Goal: Book appointment/travel/reservation

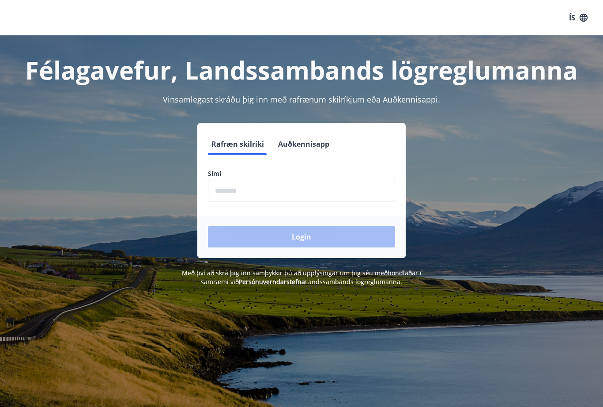
click at [237, 191] on input "phone" at bounding box center [301, 191] width 187 height 22
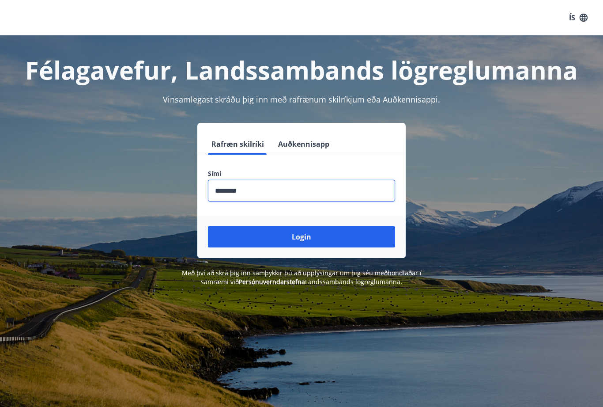
type input "********"
click at [302, 237] on button "Login" at bounding box center [301, 236] width 187 height 21
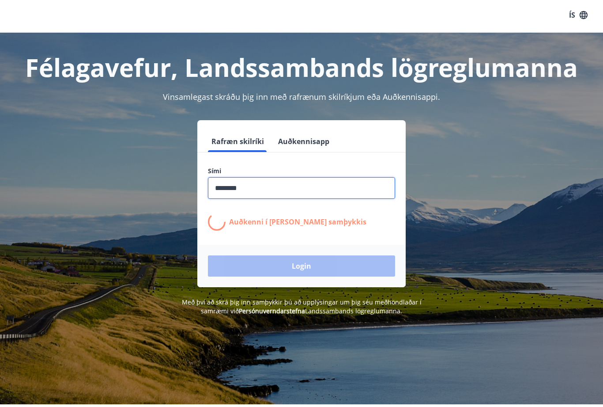
scroll to position [3, 0]
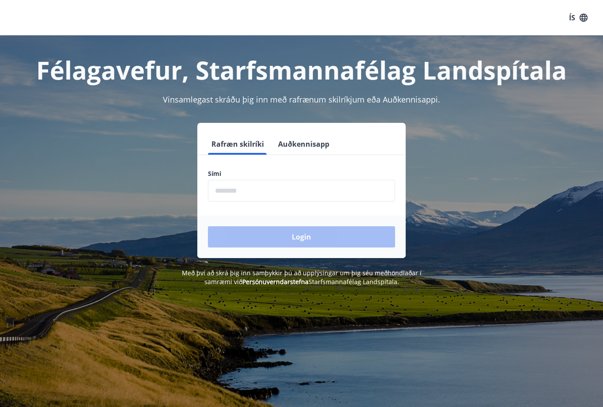
click at [245, 191] on input "phone" at bounding box center [301, 191] width 187 height 22
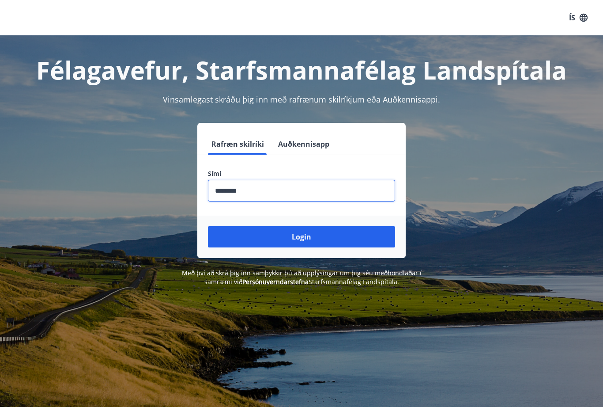
type input "********"
click at [302, 237] on button "Login" at bounding box center [301, 236] width 187 height 21
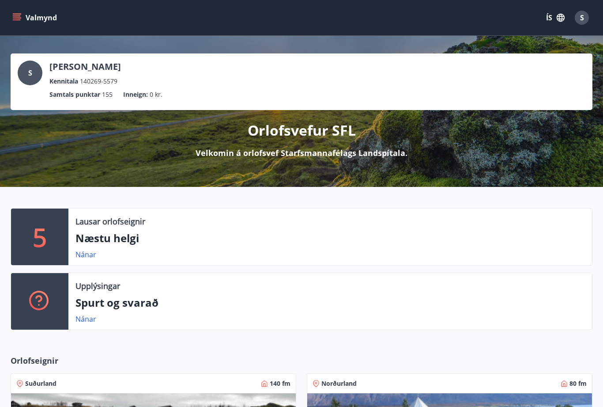
click at [118, 240] on p "Næstu helgi" at bounding box center [329, 237] width 509 height 15
click at [83, 255] on link "Nánar" at bounding box center [85, 254] width 21 height 10
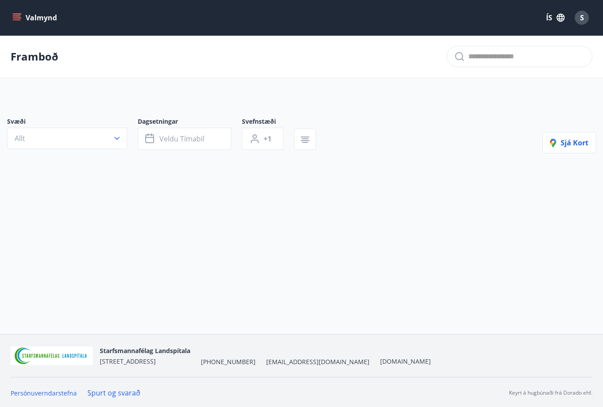
type input "*"
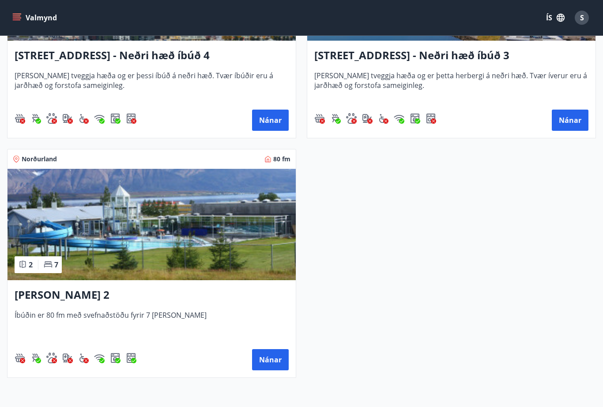
scroll to position [547, 0]
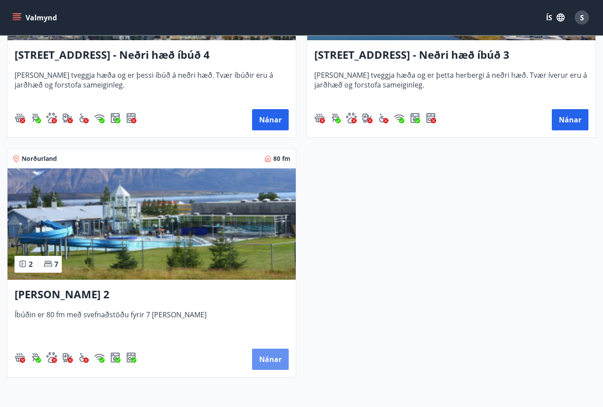
click at [275, 358] on button "Nánar" at bounding box center [270, 359] width 37 height 21
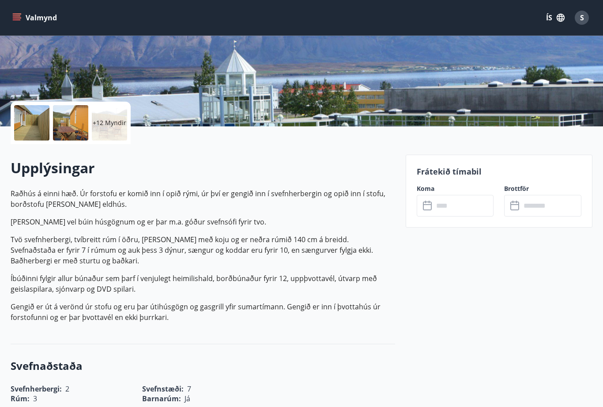
scroll to position [138, 0]
click at [34, 124] on div at bounding box center [31, 123] width 35 height 35
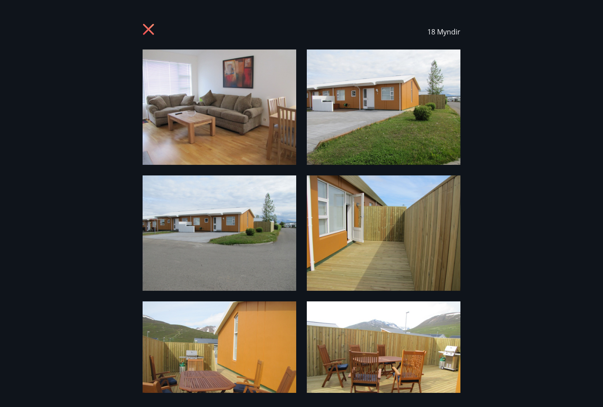
scroll to position [0, 0]
click at [404, 123] on img at bounding box center [384, 106] width 154 height 115
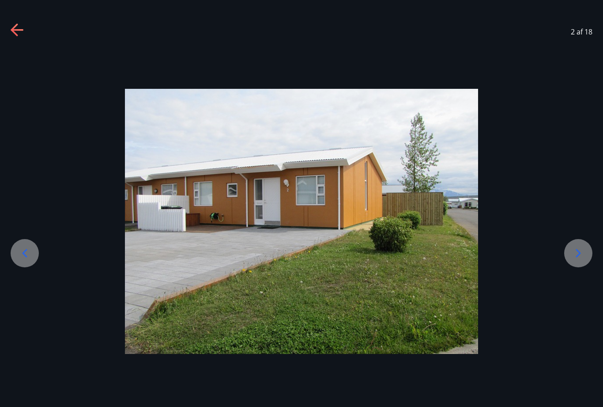
click at [577, 257] on icon at bounding box center [578, 253] width 5 height 8
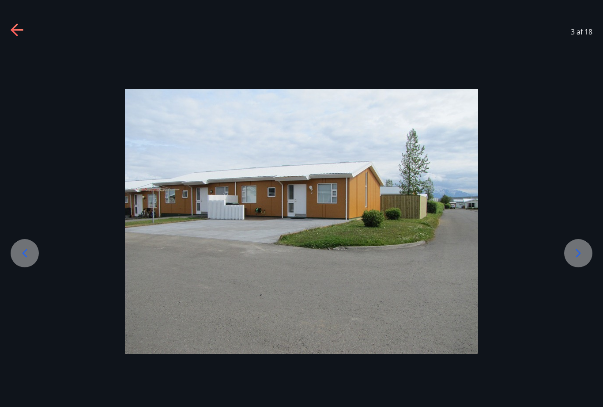
click at [581, 260] on icon at bounding box center [578, 253] width 14 height 14
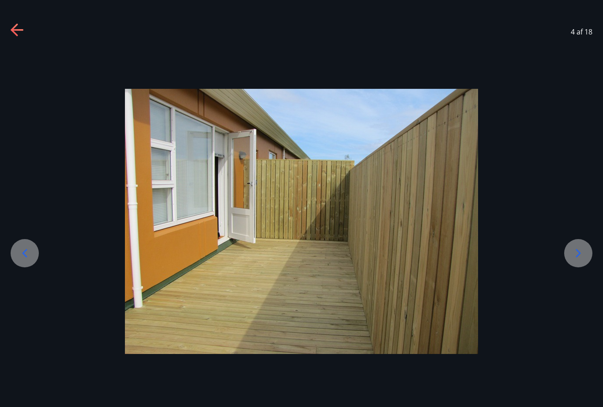
click at [582, 260] on icon at bounding box center [578, 253] width 14 height 14
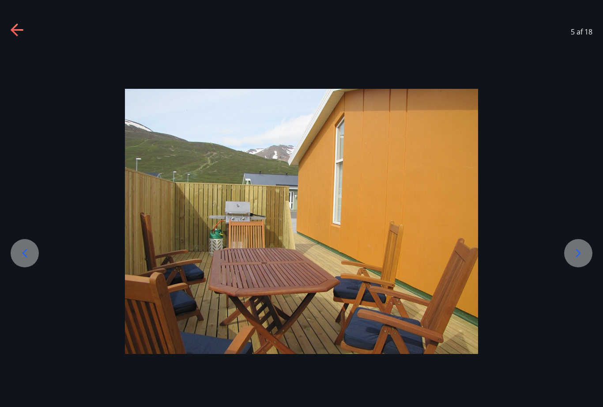
click at [586, 267] on div at bounding box center [578, 253] width 28 height 28
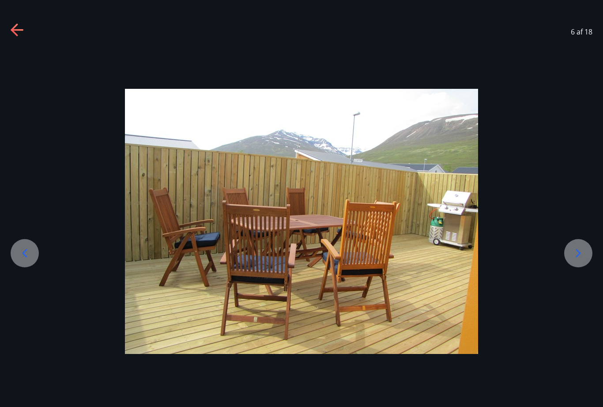
click at [586, 267] on div at bounding box center [578, 253] width 28 height 28
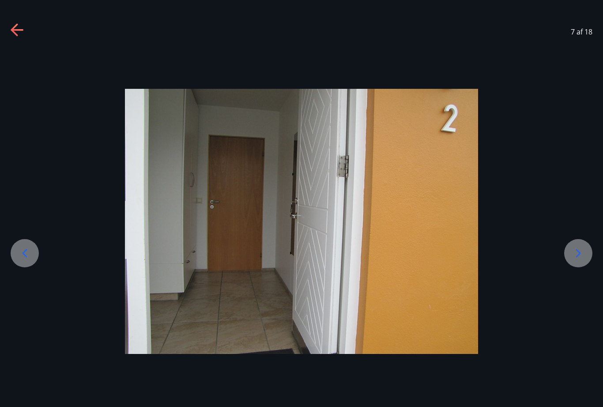
click at [584, 260] on icon at bounding box center [578, 253] width 14 height 14
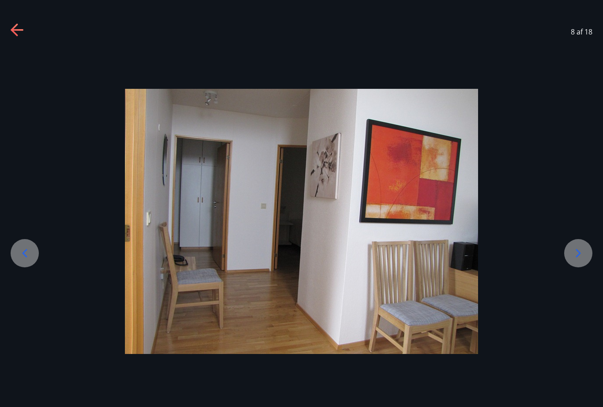
click at [578, 257] on icon at bounding box center [578, 253] width 5 height 8
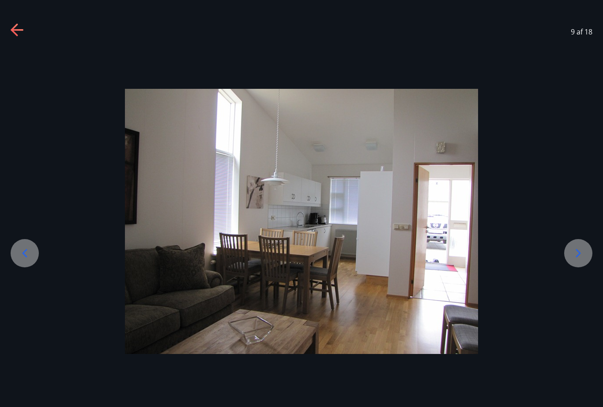
click at [589, 264] on div at bounding box center [578, 253] width 28 height 28
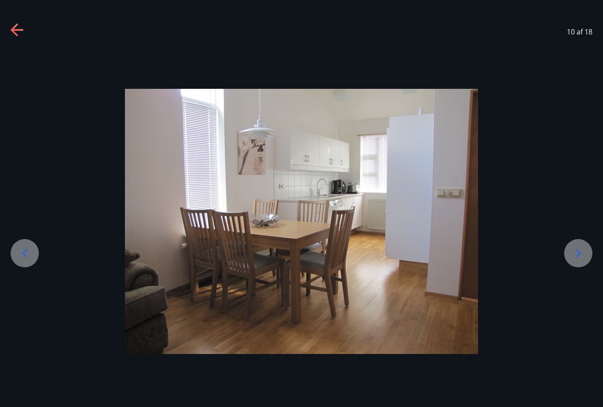
click at [23, 260] on icon at bounding box center [25, 253] width 14 height 14
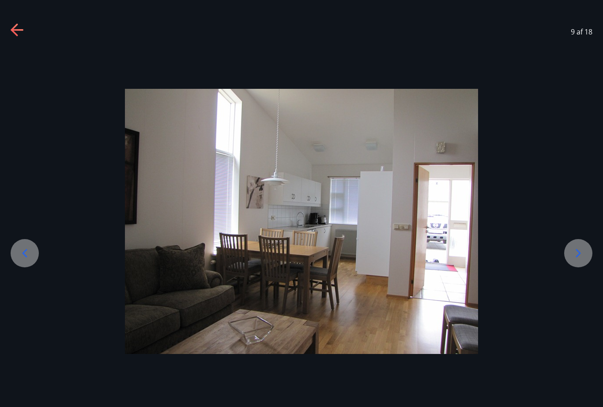
click at [575, 260] on icon at bounding box center [578, 253] width 14 height 14
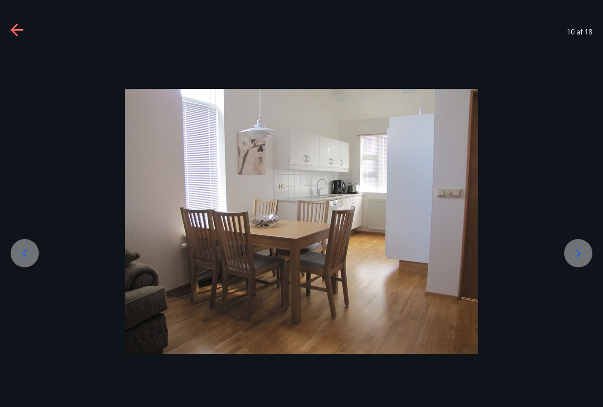
click at [573, 260] on icon at bounding box center [578, 253] width 14 height 14
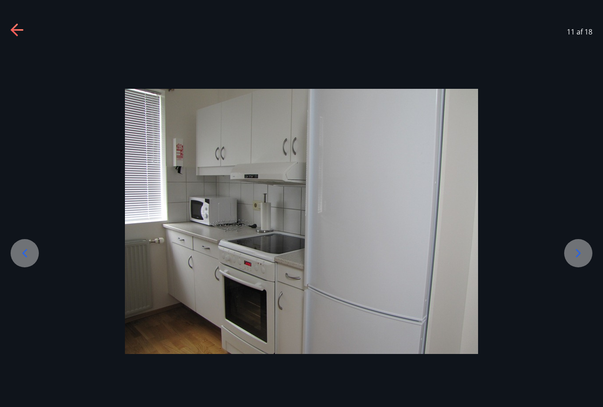
click at [575, 260] on icon at bounding box center [578, 253] width 14 height 14
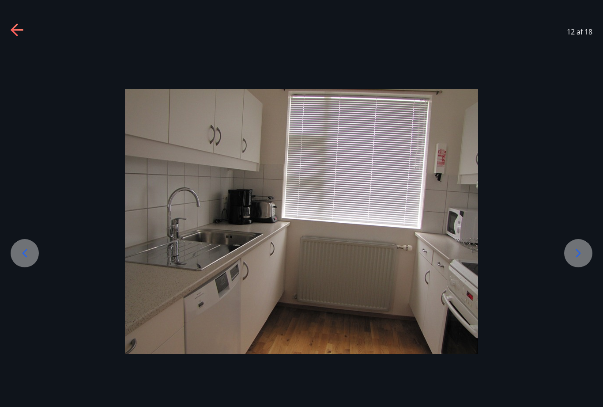
click at [575, 260] on icon at bounding box center [578, 253] width 14 height 14
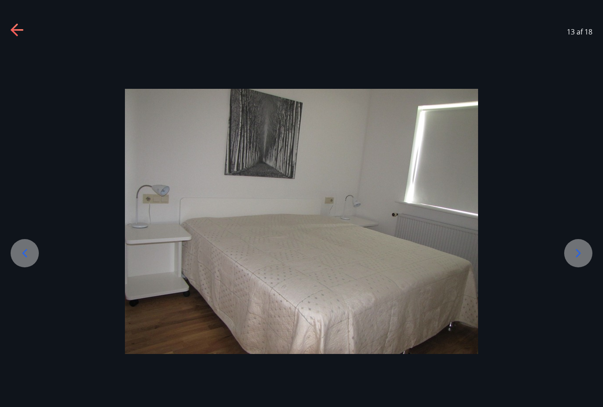
click at [573, 260] on icon at bounding box center [578, 253] width 14 height 14
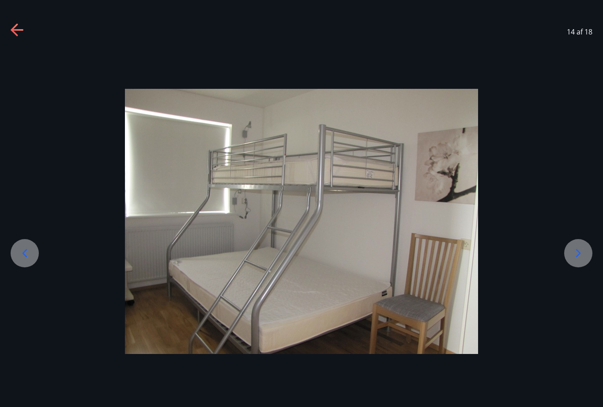
click at [574, 260] on icon at bounding box center [578, 253] width 14 height 14
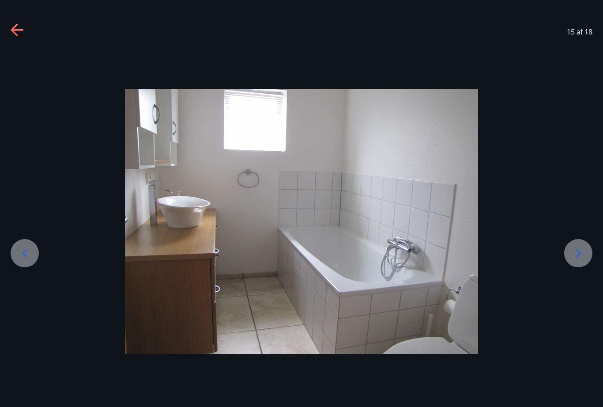
click at [576, 260] on icon at bounding box center [578, 253] width 14 height 14
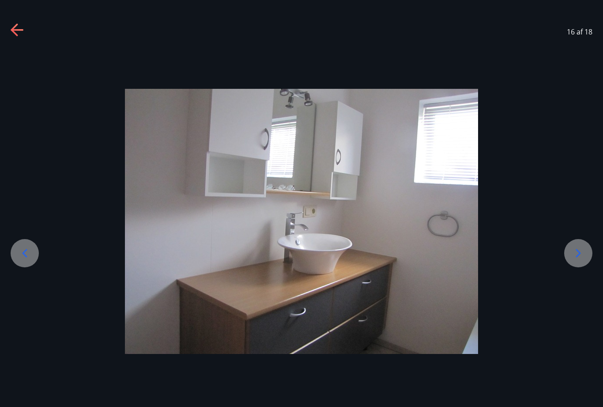
click at [577, 257] on icon at bounding box center [578, 253] width 5 height 8
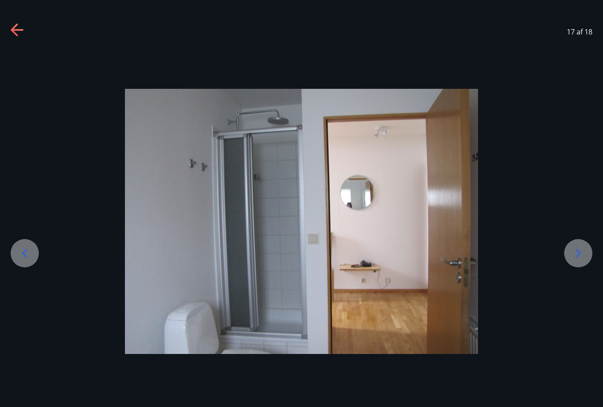
click at [575, 260] on icon at bounding box center [578, 253] width 14 height 14
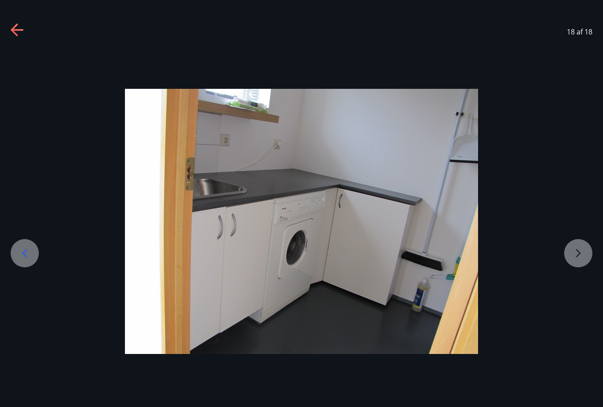
click at [572, 268] on div at bounding box center [301, 221] width 603 height 265
click at [576, 270] on div at bounding box center [301, 221] width 603 height 265
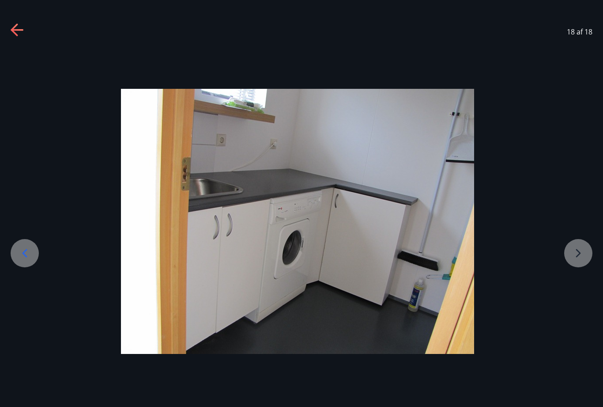
click at [580, 268] on div at bounding box center [297, 221] width 603 height 265
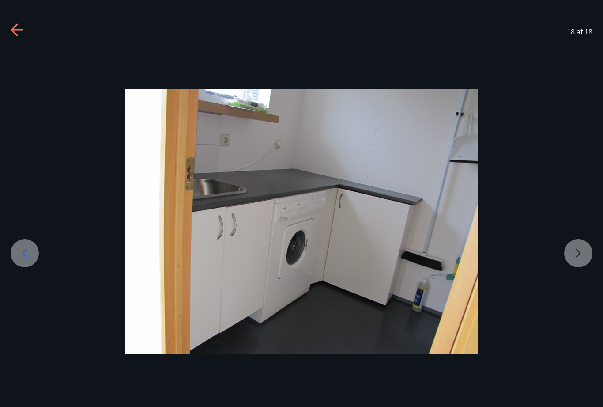
click at [575, 269] on div at bounding box center [301, 221] width 603 height 265
click at [578, 272] on div at bounding box center [301, 221] width 603 height 265
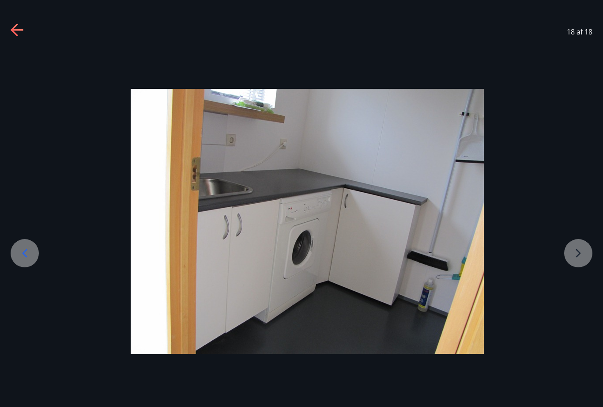
click at [19, 28] on icon at bounding box center [18, 30] width 14 height 14
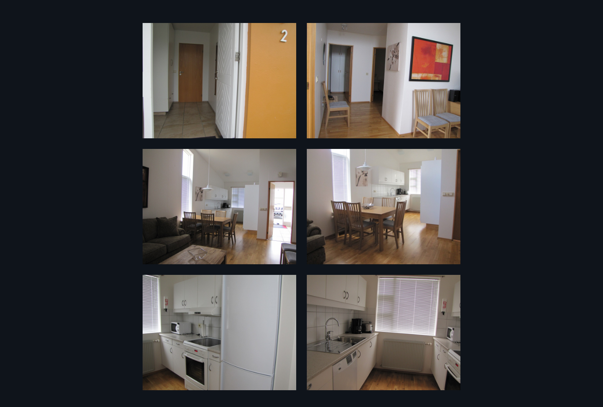
scroll to position [400, 0]
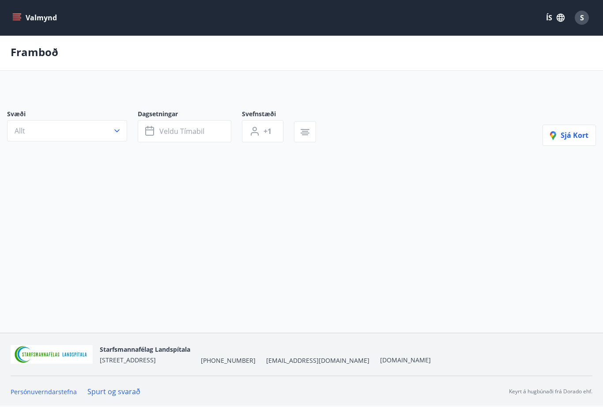
scroll to position [28, 0]
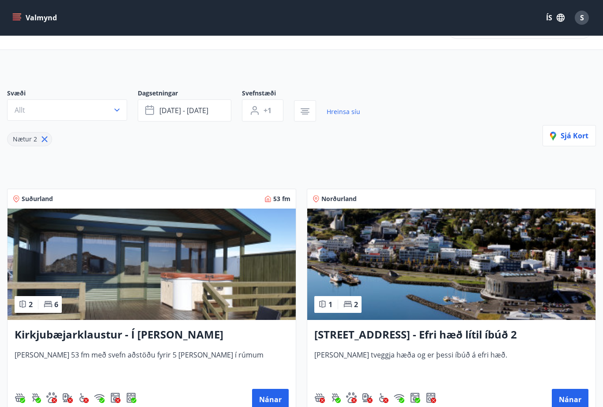
click at [121, 109] on button "Allt" at bounding box center [67, 109] width 120 height 21
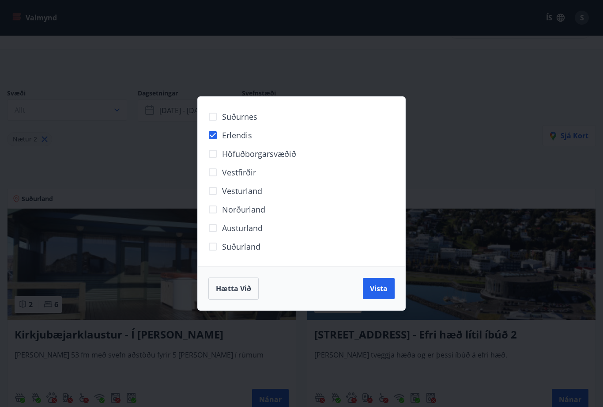
click at [378, 291] on span "Vista" at bounding box center [379, 288] width 18 height 10
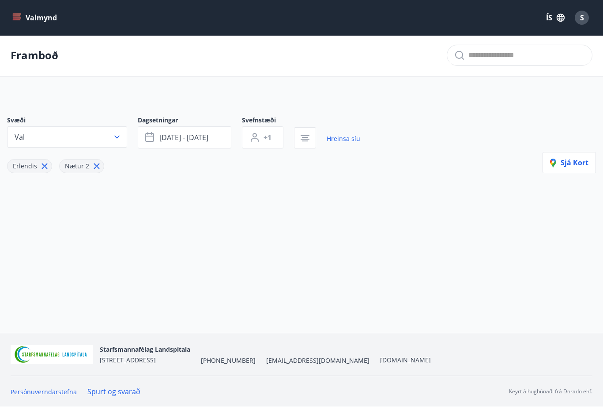
click at [43, 163] on icon at bounding box center [45, 166] width 6 height 6
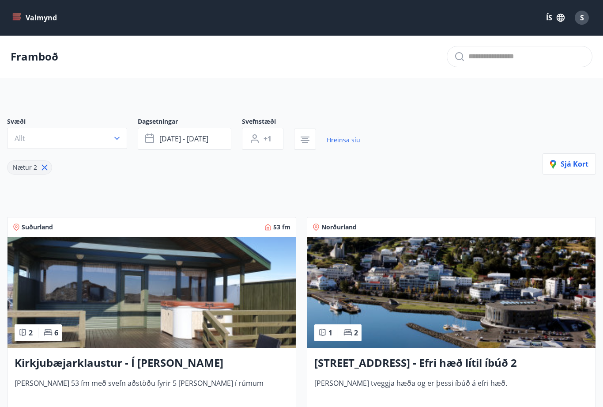
click at [23, 20] on button "Valmynd" at bounding box center [36, 18] width 50 height 16
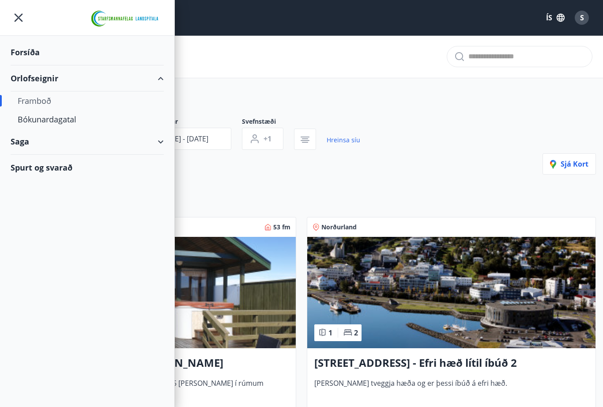
click at [47, 99] on div "Framboð" at bounding box center [87, 100] width 139 height 19
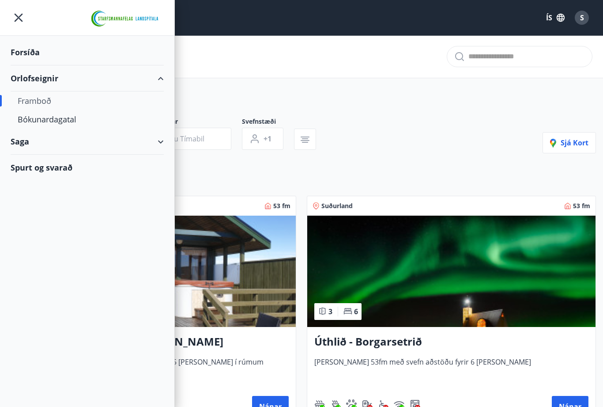
type input "*"
click at [40, 107] on div "Framboð" at bounding box center [87, 100] width 139 height 19
click at [64, 121] on div "Bókunardagatal" at bounding box center [87, 119] width 139 height 19
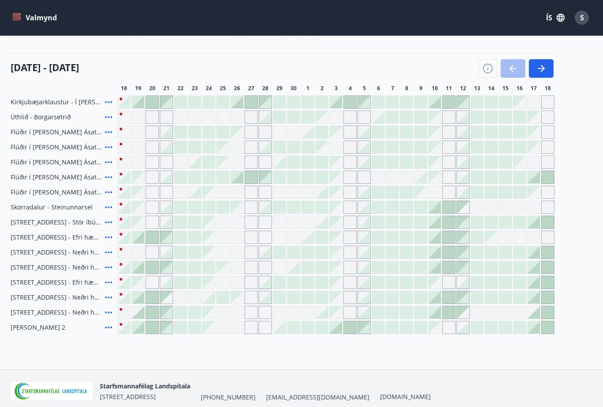
scroll to position [89, 0]
click at [540, 62] on button "button" at bounding box center [541, 69] width 25 height 19
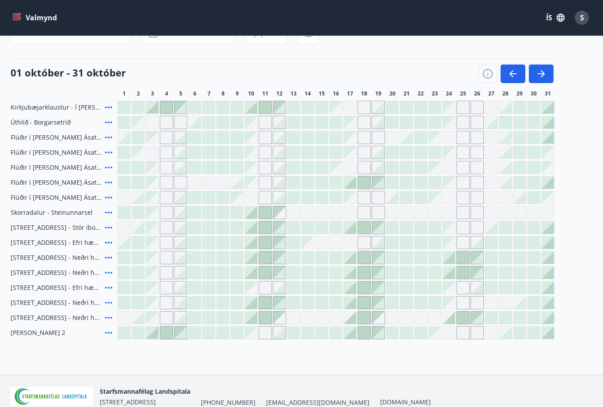
scroll to position [84, 0]
click at [543, 74] on icon "button" at bounding box center [541, 74] width 7 height 1
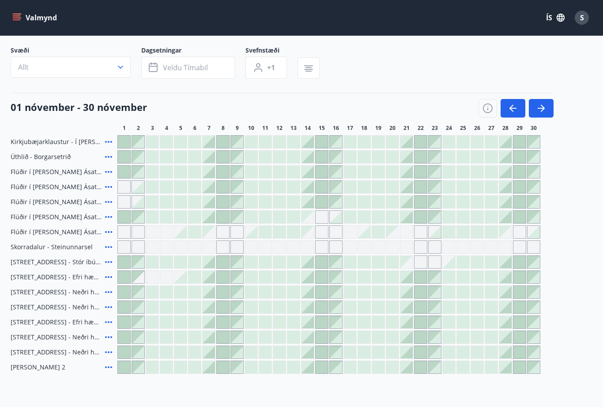
scroll to position [49, 0]
click at [546, 109] on icon "button" at bounding box center [541, 109] width 11 height 11
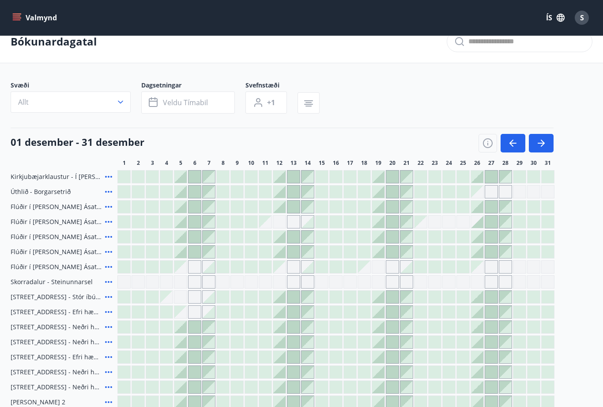
scroll to position [15, 0]
click at [183, 101] on span "Veldu tímabil" at bounding box center [185, 103] width 45 height 10
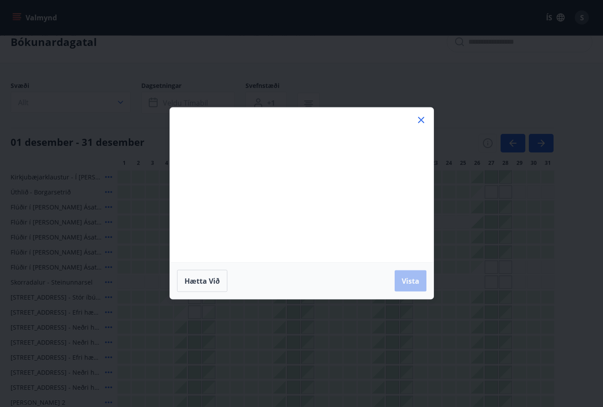
scroll to position [15, 0]
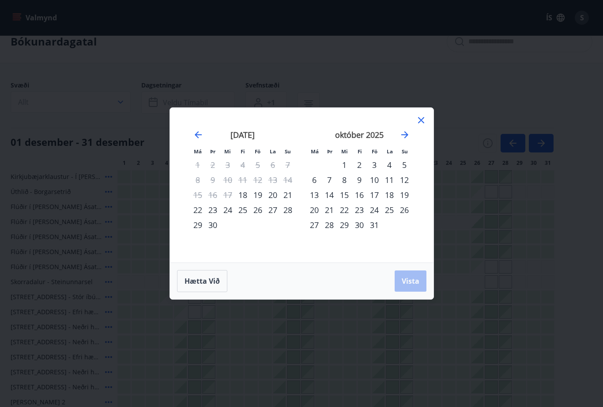
click at [375, 217] on div "24" at bounding box center [374, 209] width 15 height 15
click at [327, 232] on div "28" at bounding box center [329, 224] width 15 height 15
click at [411, 286] on span "Vista" at bounding box center [411, 281] width 18 height 10
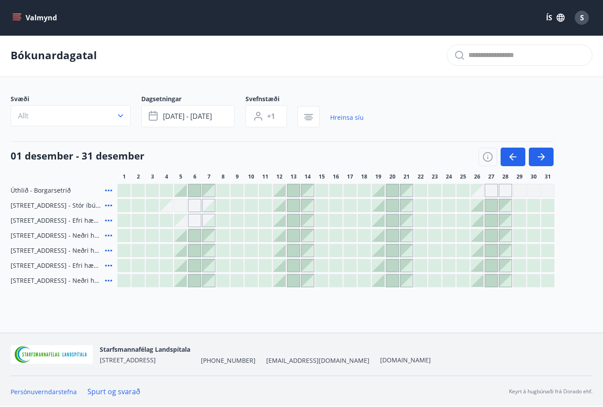
scroll to position [1, 0]
click at [87, 189] on div "Úthlið - Borgarsetrið" at bounding box center [62, 190] width 103 height 13
click at [107, 190] on icon at bounding box center [108, 190] width 7 height 2
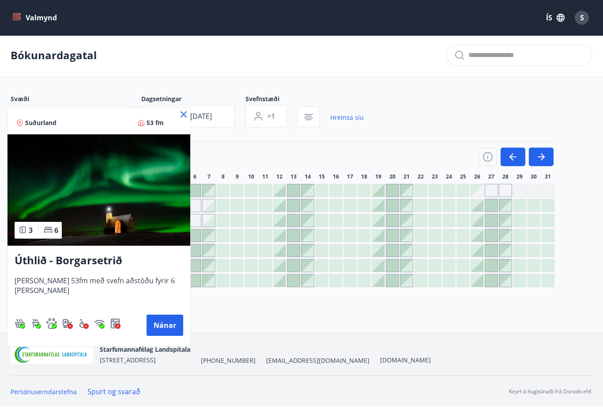
click at [149, 320] on button "Nánar" at bounding box center [165, 324] width 37 height 21
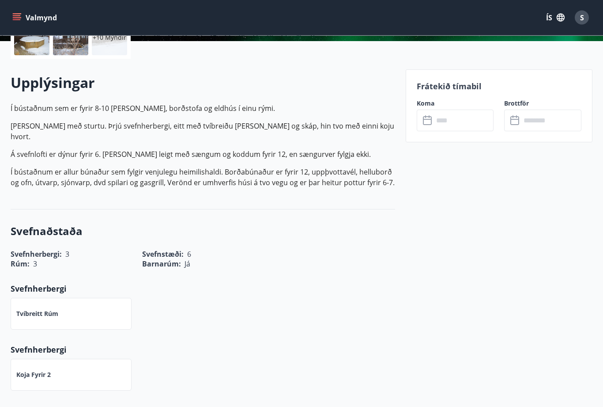
click at [447, 121] on input "text" at bounding box center [464, 121] width 60 height 22
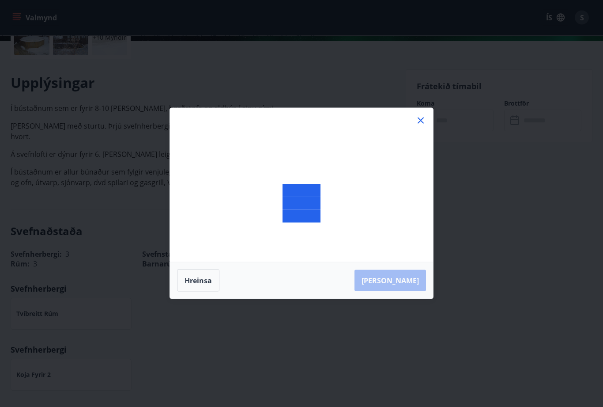
scroll to position [224, 0]
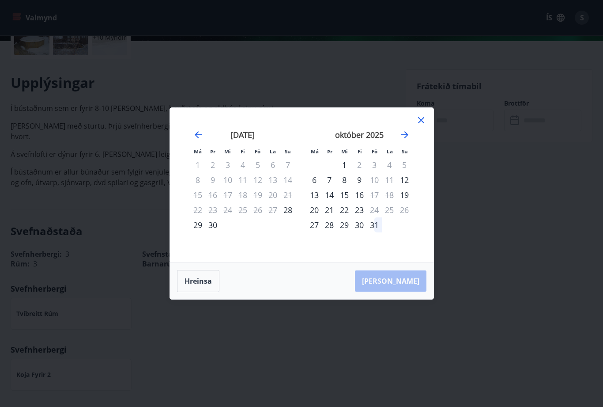
click at [378, 217] on div "24" at bounding box center [374, 209] width 15 height 15
click at [390, 217] on div "25" at bounding box center [389, 209] width 15 height 15
click at [377, 217] on div "24" at bounding box center [374, 209] width 15 height 15
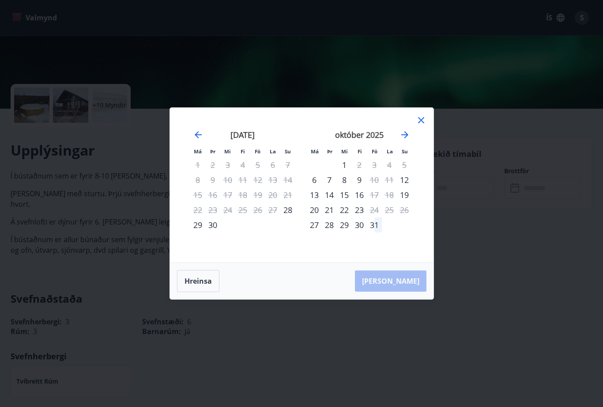
scroll to position [155, 0]
click at [312, 226] on div "27" at bounding box center [314, 224] width 15 height 15
click at [329, 224] on div "28" at bounding box center [329, 224] width 15 height 15
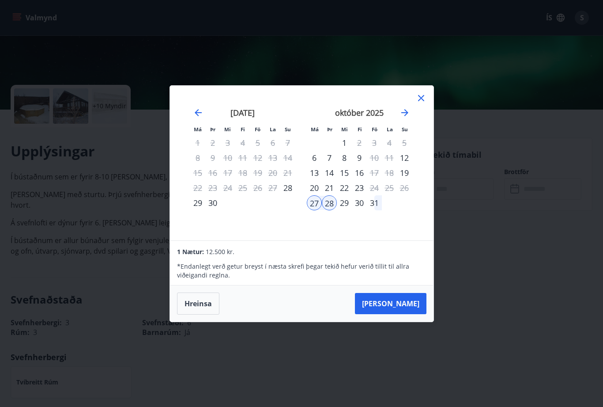
click at [424, 94] on icon at bounding box center [421, 98] width 11 height 11
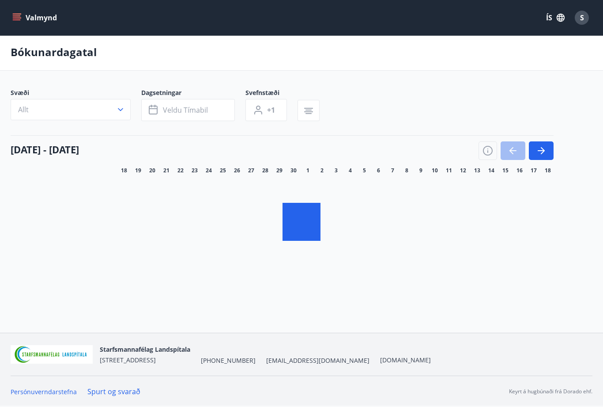
scroll to position [30, 0]
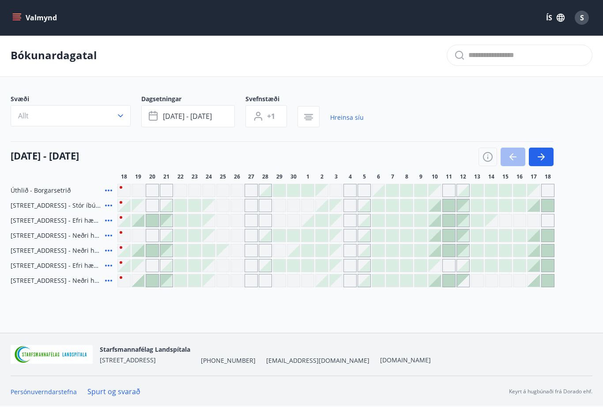
click at [543, 151] on icon "button" at bounding box center [541, 156] width 11 height 11
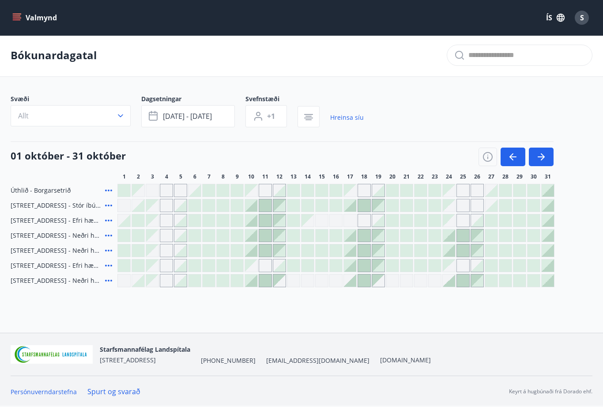
click at [111, 275] on icon at bounding box center [108, 280] width 11 height 11
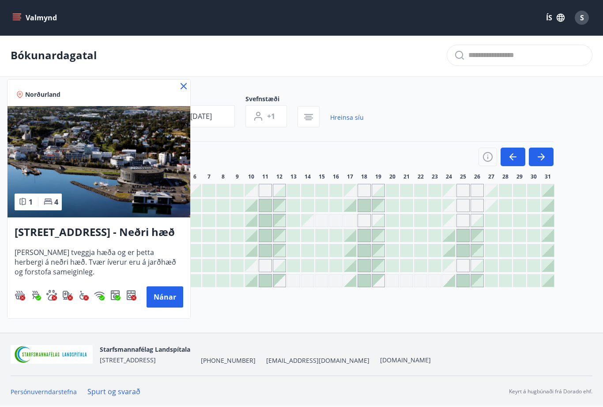
click at [226, 291] on div at bounding box center [301, 203] width 603 height 407
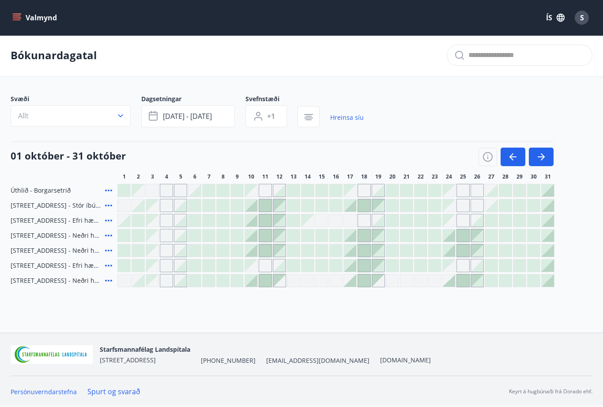
click at [110, 230] on icon at bounding box center [108, 235] width 11 height 11
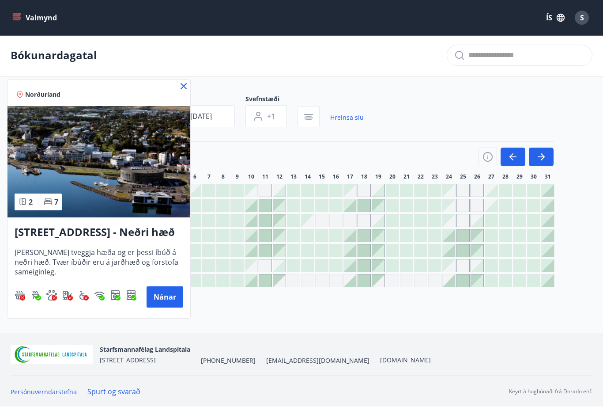
click at [211, 306] on div at bounding box center [301, 203] width 603 height 407
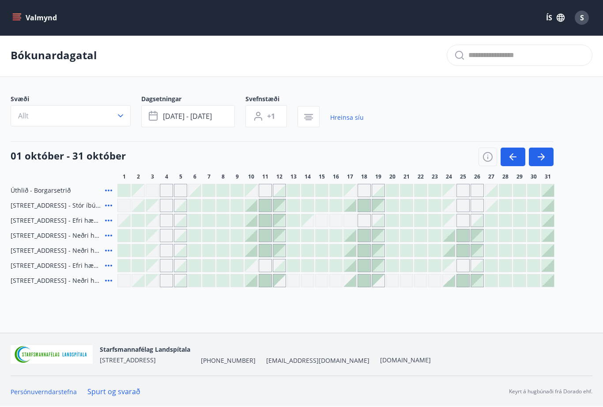
click at [110, 245] on icon at bounding box center [108, 250] width 11 height 11
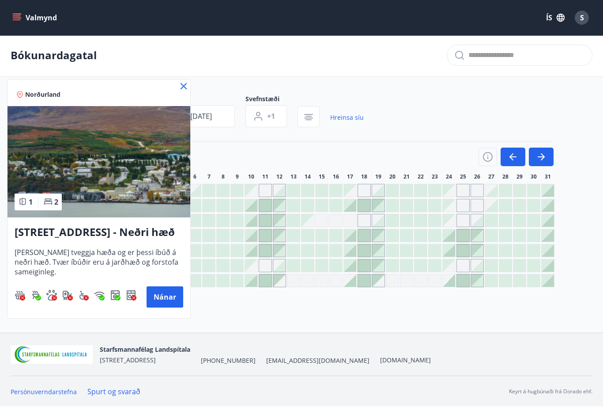
click at [208, 302] on div at bounding box center [301, 203] width 603 height 407
